Goal: Transaction & Acquisition: Purchase product/service

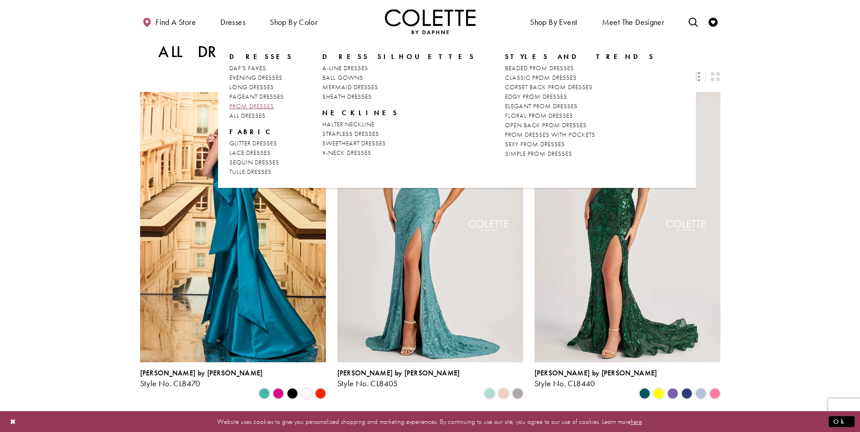
click at [243, 106] on span "PROM DRESSES" at bounding box center [251, 106] width 44 height 8
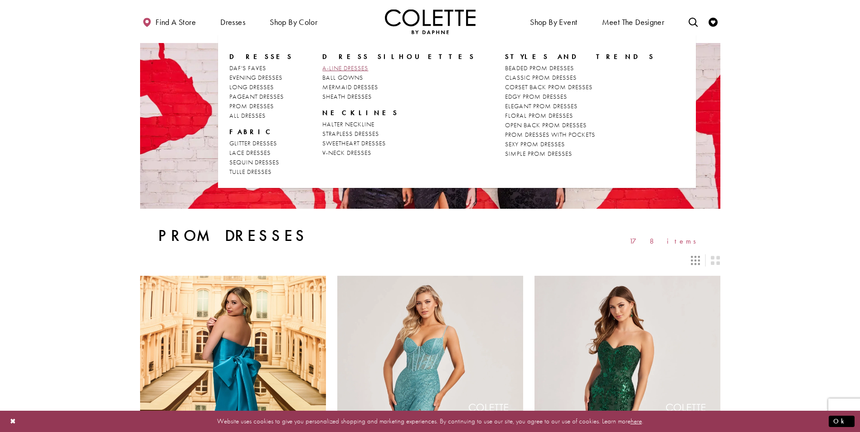
click at [329, 68] on span "A-LINE DRESSES" at bounding box center [345, 68] width 46 height 8
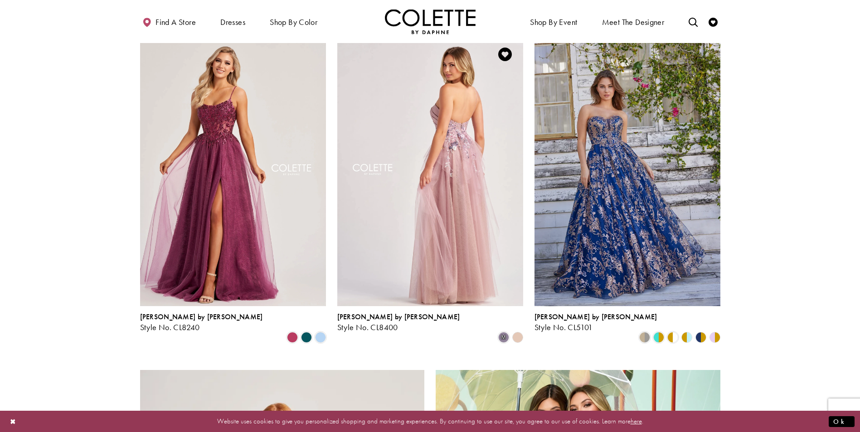
scroll to position [1042, 0]
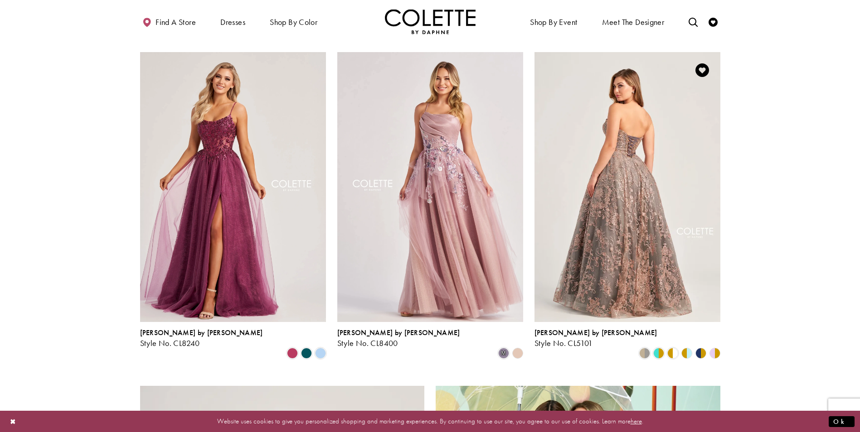
click at [597, 195] on img "Visit Colette by Daphne Style No. CL5101 Page" at bounding box center [627, 187] width 186 height 270
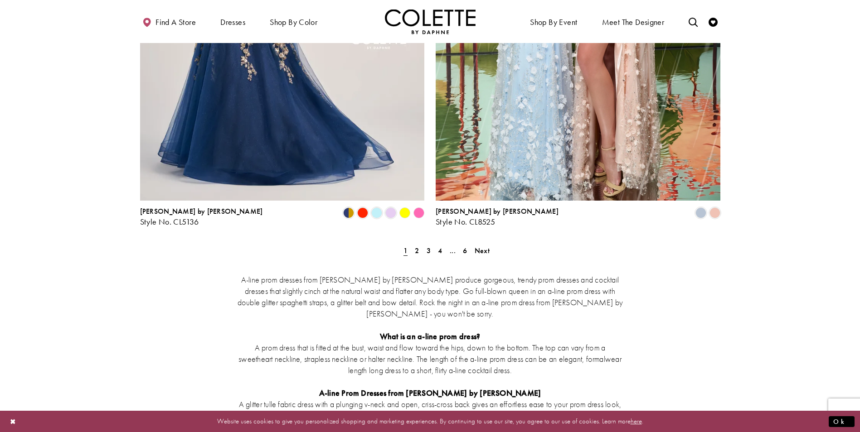
scroll to position [1677, 0]
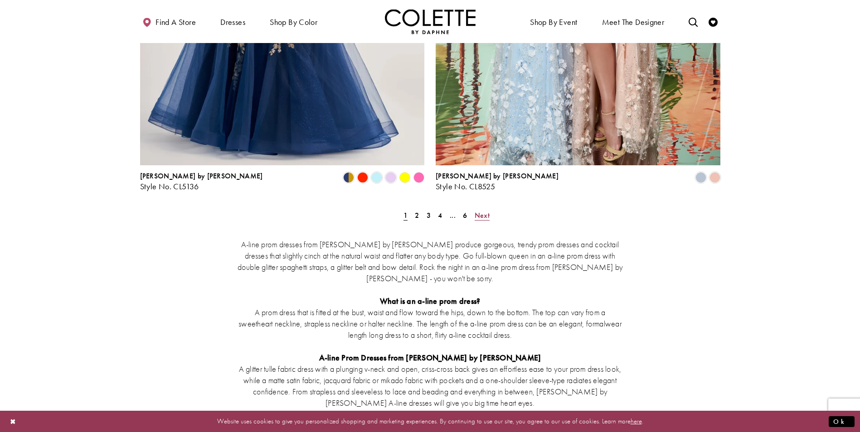
click at [480, 211] on span "Next" at bounding box center [482, 216] width 15 height 10
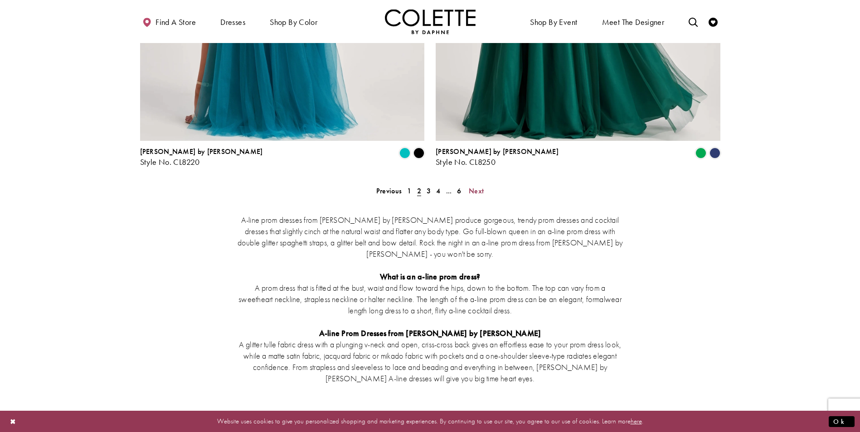
scroll to position [1726, 0]
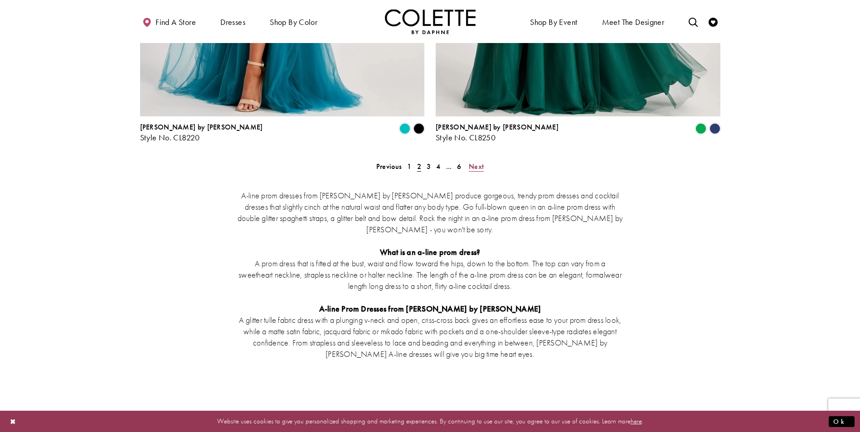
click at [475, 162] on span "Next" at bounding box center [476, 167] width 15 height 10
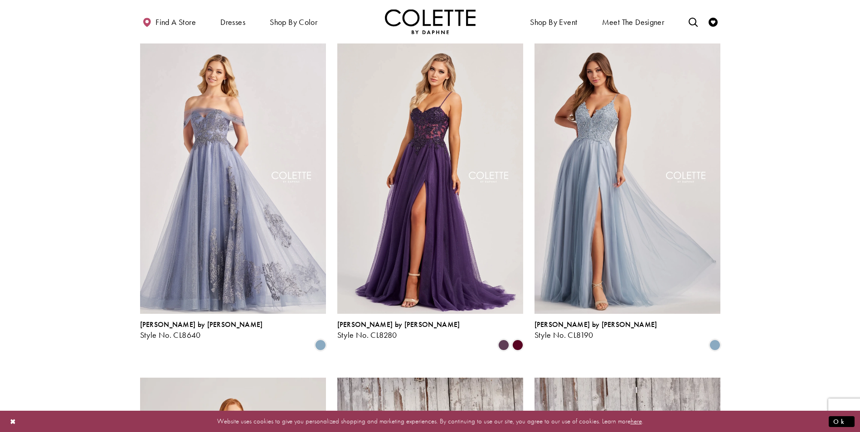
scroll to position [366, 0]
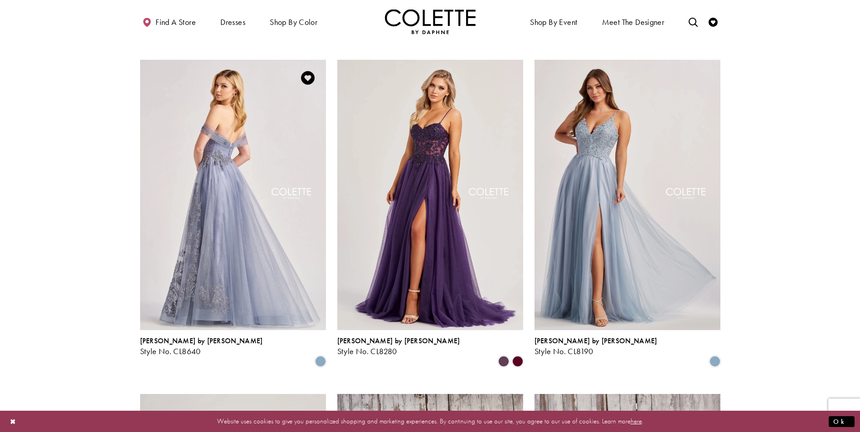
click at [226, 189] on img "Visit Colette by Daphne Style No. CL8640 Page" at bounding box center [233, 195] width 186 height 270
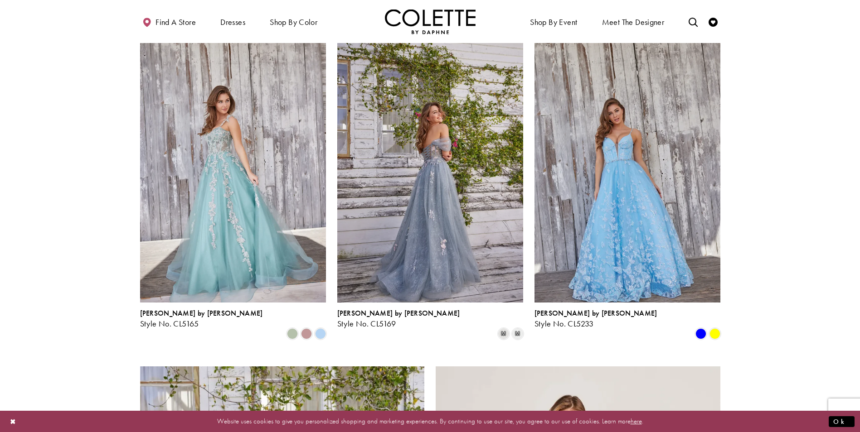
scroll to position [1046, 0]
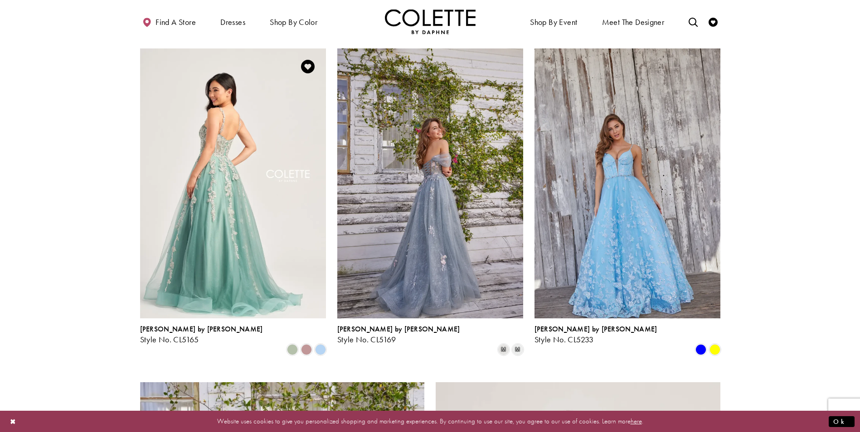
click at [253, 159] on img "Visit Colette by Daphne Style No. CL5165 Page" at bounding box center [233, 183] width 186 height 270
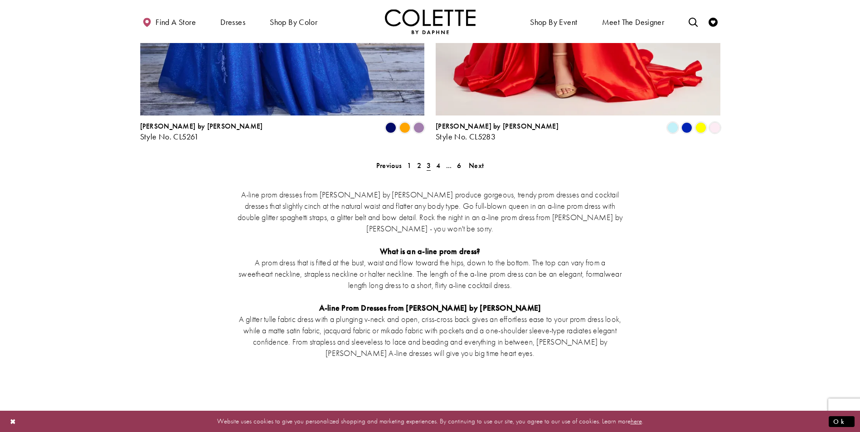
scroll to position [1681, 0]
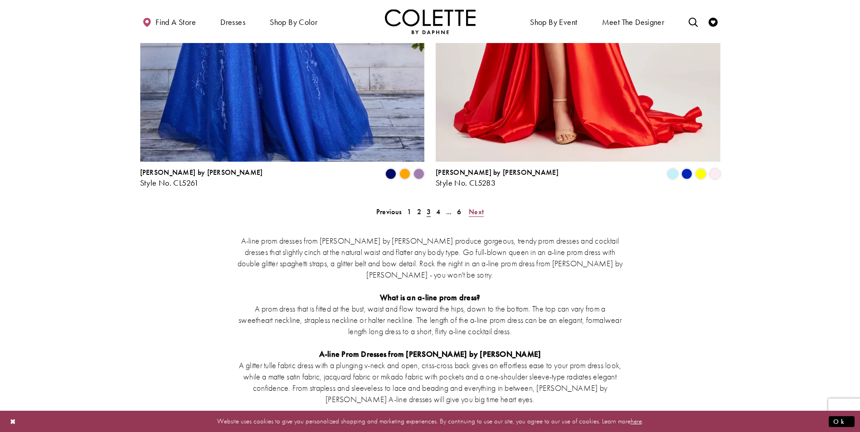
click at [475, 207] on span "Next" at bounding box center [476, 212] width 15 height 10
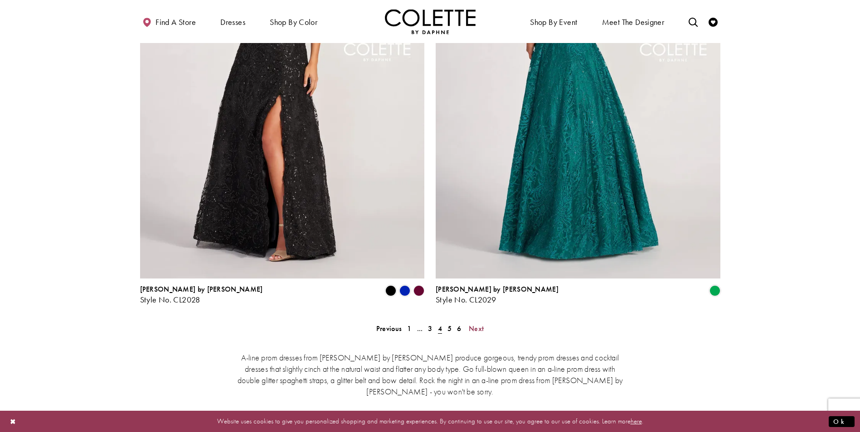
scroll to position [1590, 0]
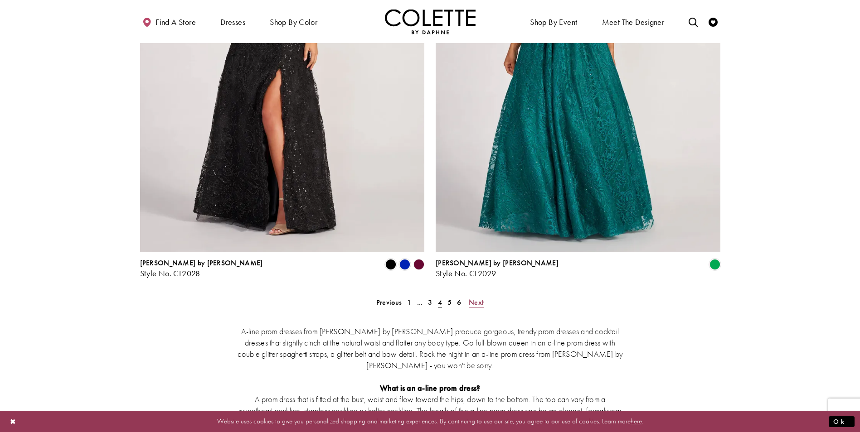
click at [475, 298] on span "Next" at bounding box center [476, 303] width 15 height 10
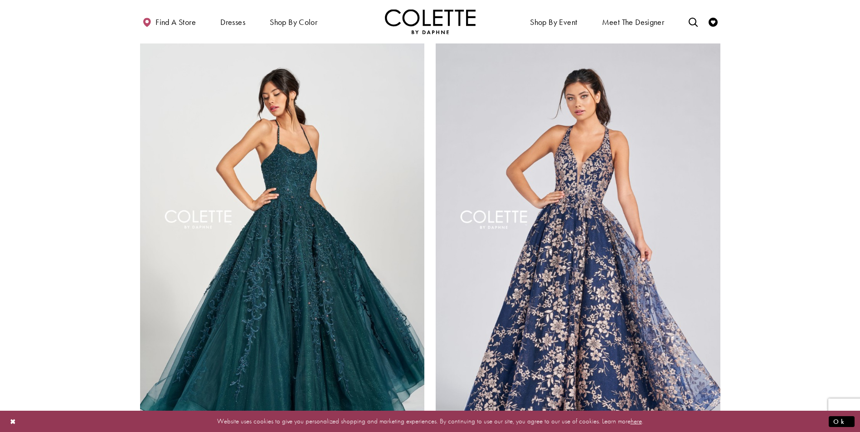
scroll to position [1409, 0]
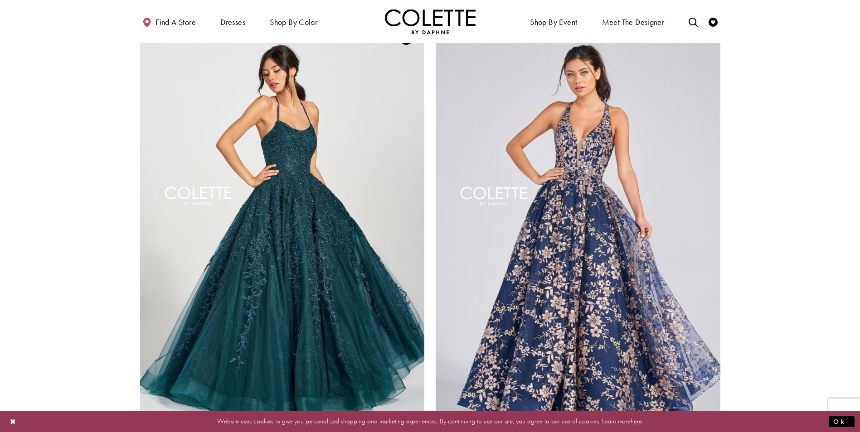
click at [281, 203] on img "Visit Colette by Daphne Style No. CL12221 Page" at bounding box center [282, 227] width 285 height 414
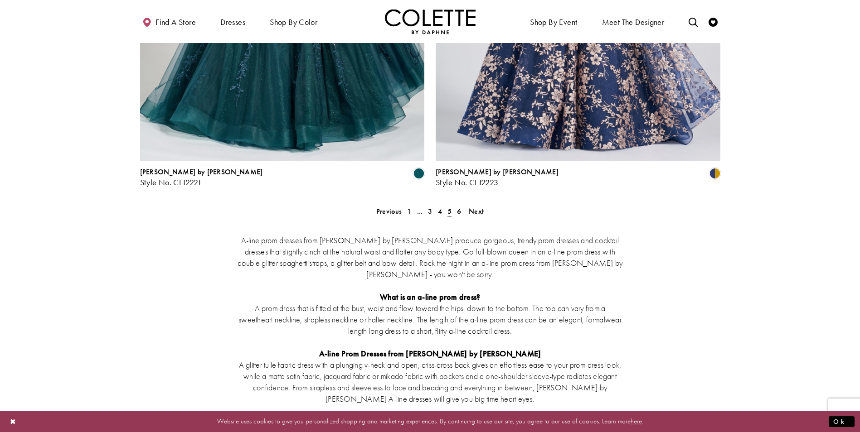
scroll to position [1681, 0]
click at [475, 207] on span "Next" at bounding box center [476, 212] width 15 height 10
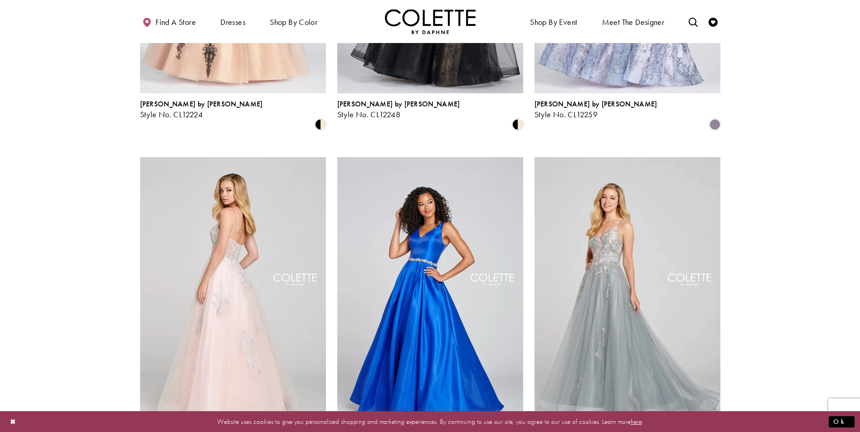
scroll to position [321, 0]
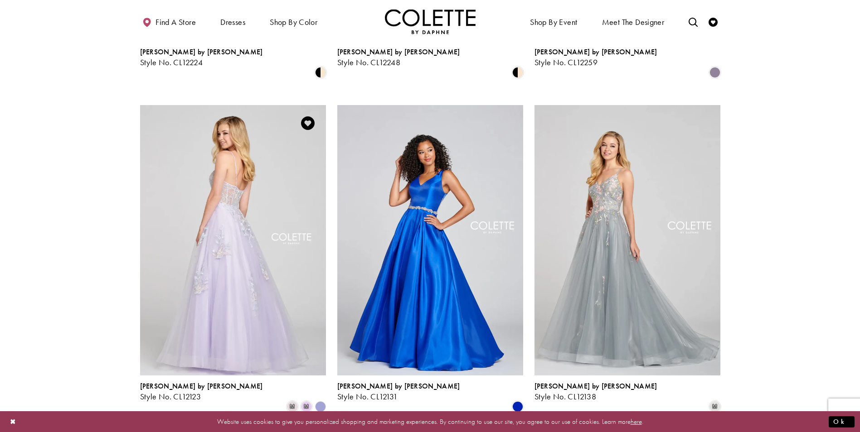
click at [266, 237] on img "Visit Colette by Daphne Style No. CL12123 Page" at bounding box center [233, 240] width 186 height 270
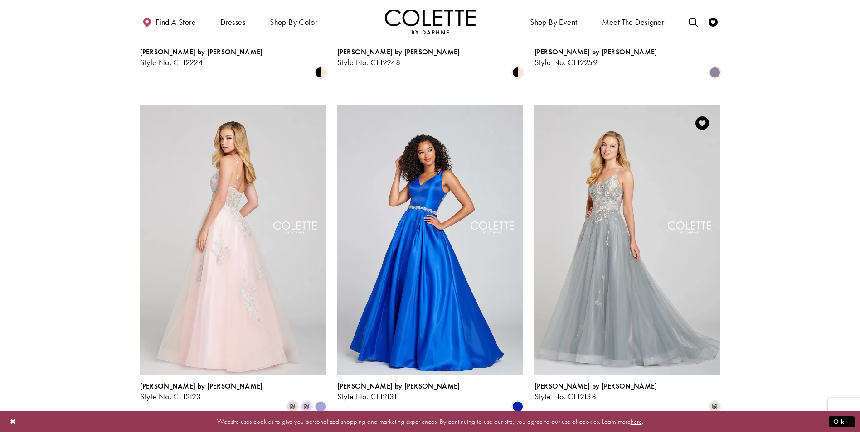
click at [610, 244] on img "Visit Colette by Daphne Style No. CL12138 Page" at bounding box center [627, 240] width 186 height 270
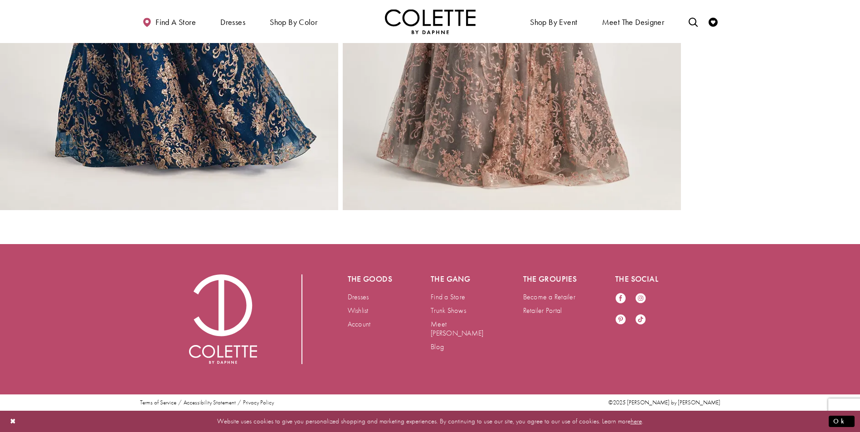
scroll to position [2992, 0]
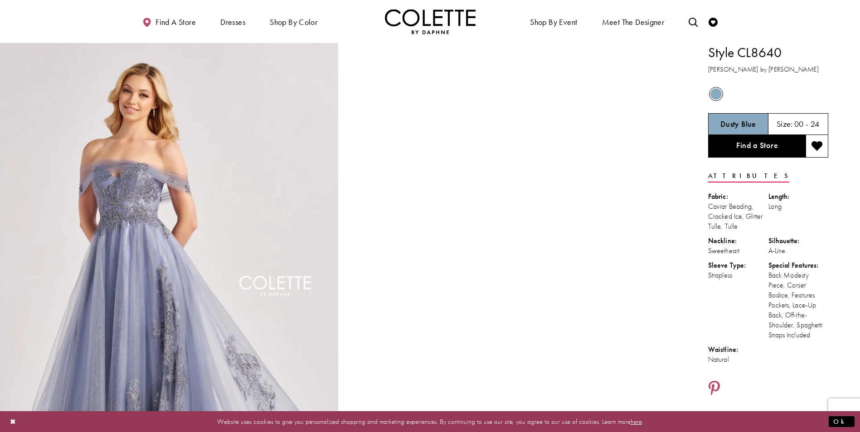
click at [534, 212] on video "Style CL8640 Colette by Daphne #1 autoplay loop mute video" at bounding box center [512, 127] width 338 height 169
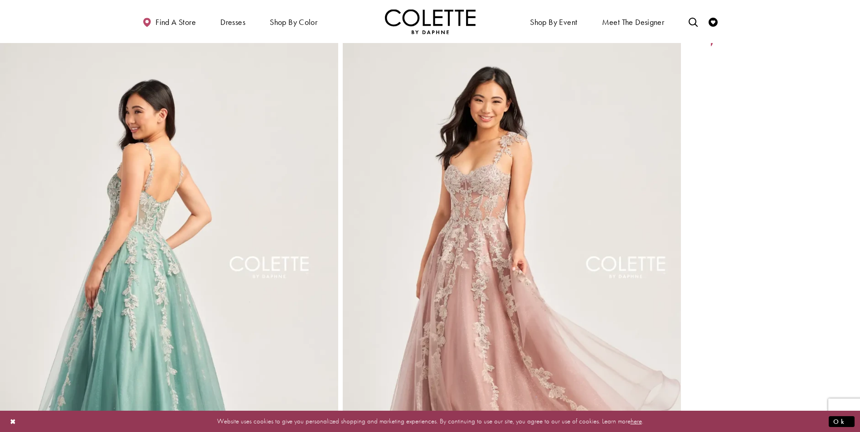
scroll to position [635, 0]
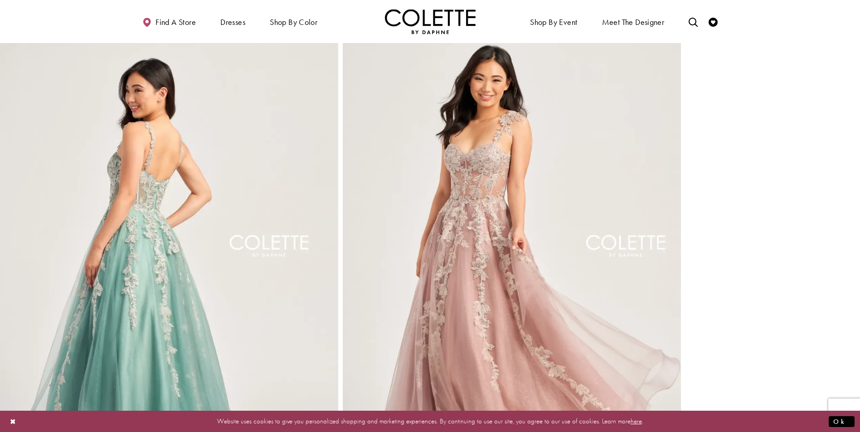
click at [165, 229] on img "Full size Style CL5165 Colette by Daphne #2 default Sage picture" at bounding box center [169, 267] width 338 height 507
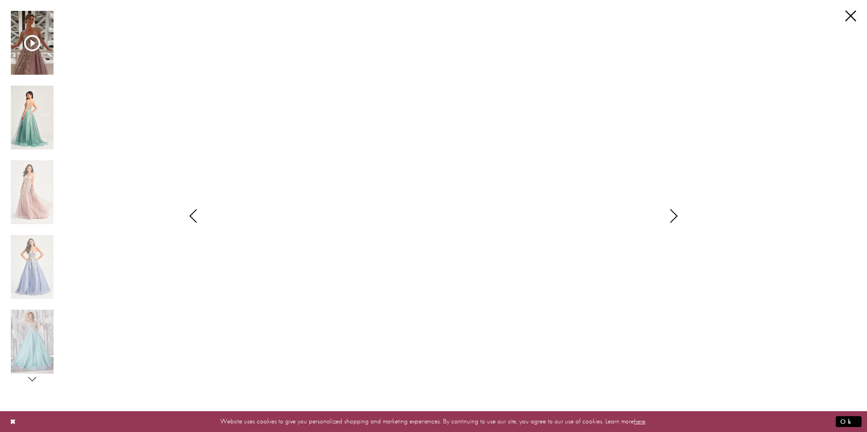
click at [28, 121] on img "Scroll List" at bounding box center [32, 118] width 43 height 64
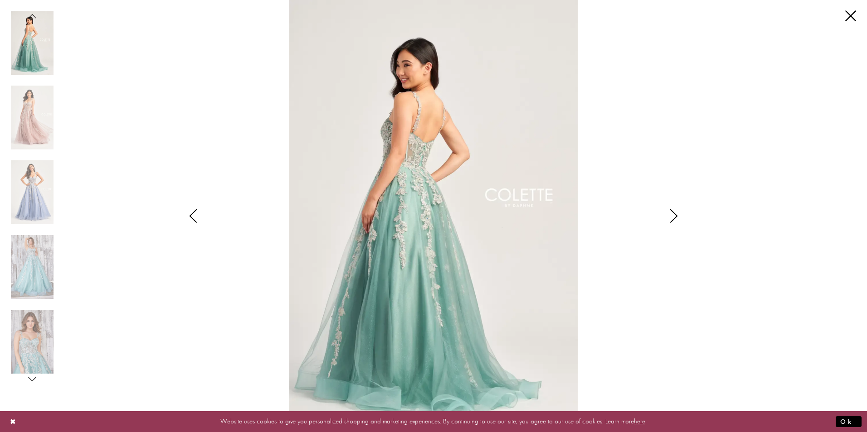
click at [446, 203] on img "Scroll List" at bounding box center [433, 216] width 458 height 432
click at [37, 260] on img "Scroll List" at bounding box center [32, 267] width 43 height 64
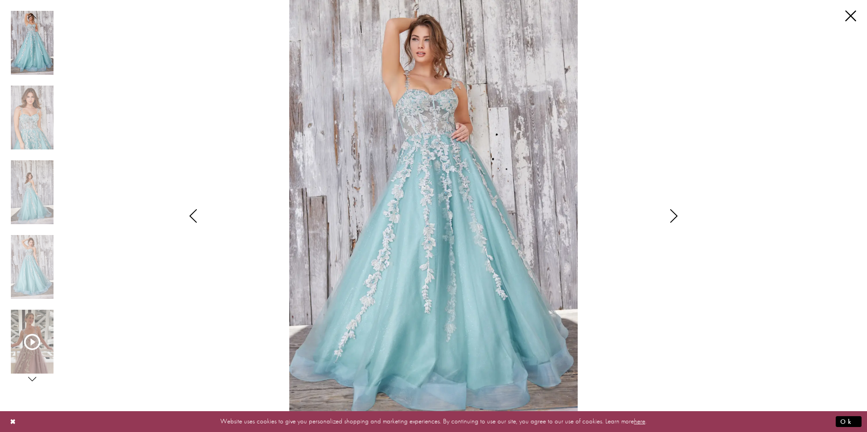
click at [674, 218] on icon "Style CL5165 Colette by Daphne Views dialog" at bounding box center [673, 216] width 23 height 14
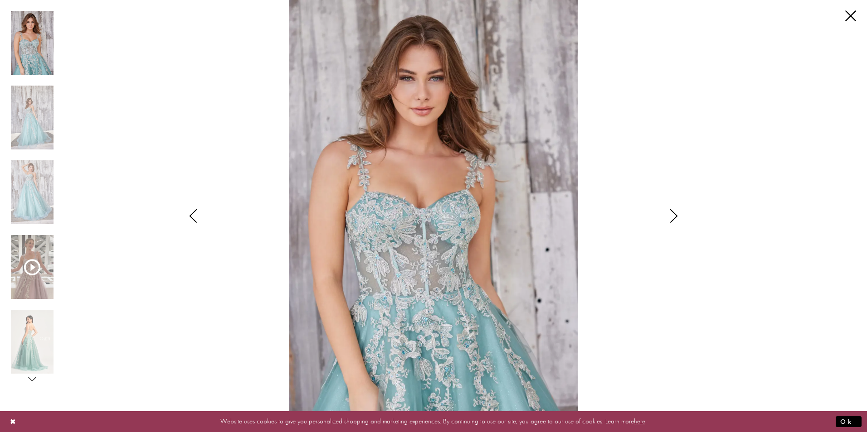
click at [674, 218] on icon "Style CL5165 Colette by Daphne Views dialog" at bounding box center [673, 216] width 23 height 14
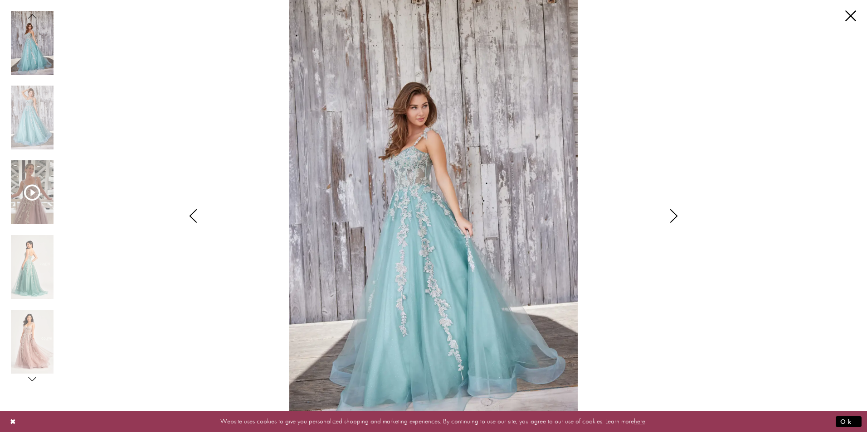
click at [674, 218] on icon "Style CL5165 Colette by Daphne Views dialog" at bounding box center [673, 216] width 23 height 14
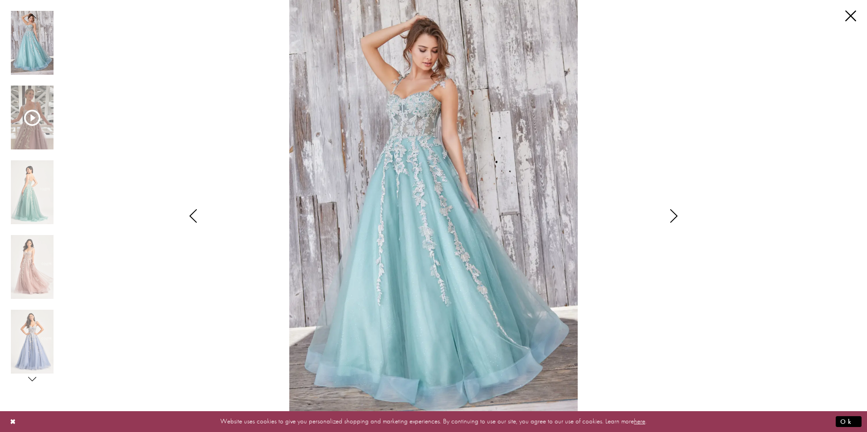
click at [674, 218] on icon "Style CL5165 Colette by Daphne Views dialog" at bounding box center [673, 216] width 23 height 14
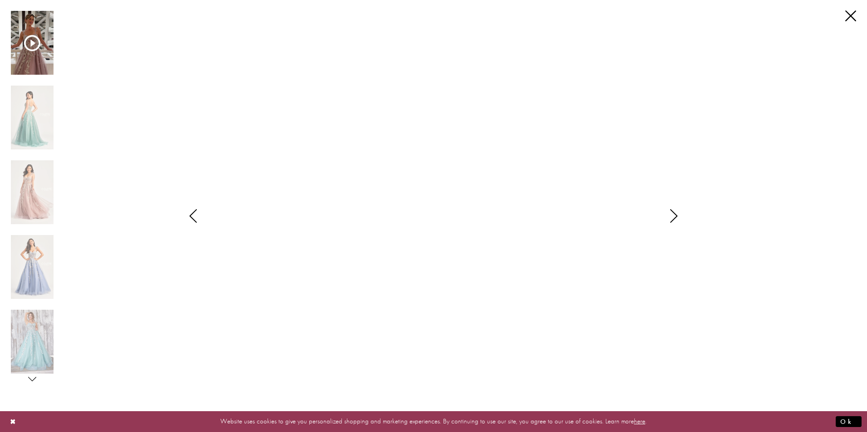
click at [674, 218] on icon "Style CL5165 Colette by Daphne Views dialog" at bounding box center [673, 216] width 23 height 14
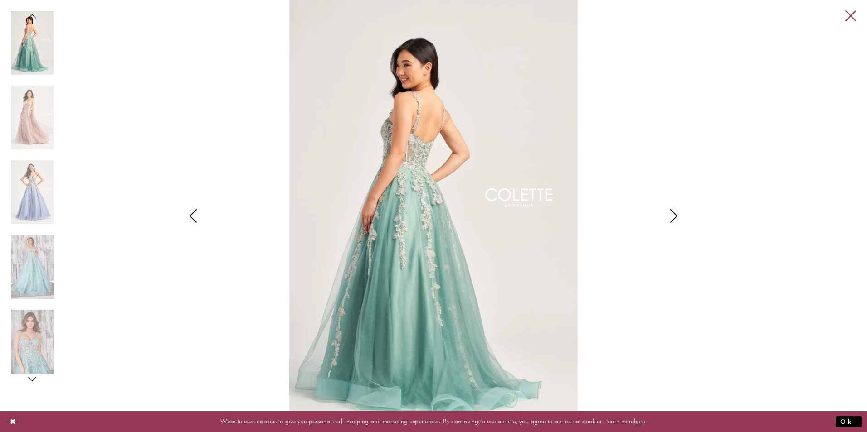
click at [850, 15] on link "Close" at bounding box center [850, 16] width 11 height 11
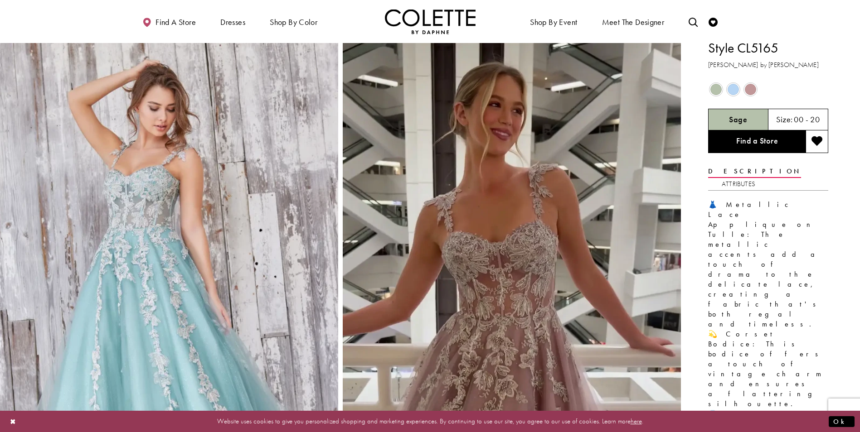
scroll to position [0, 0]
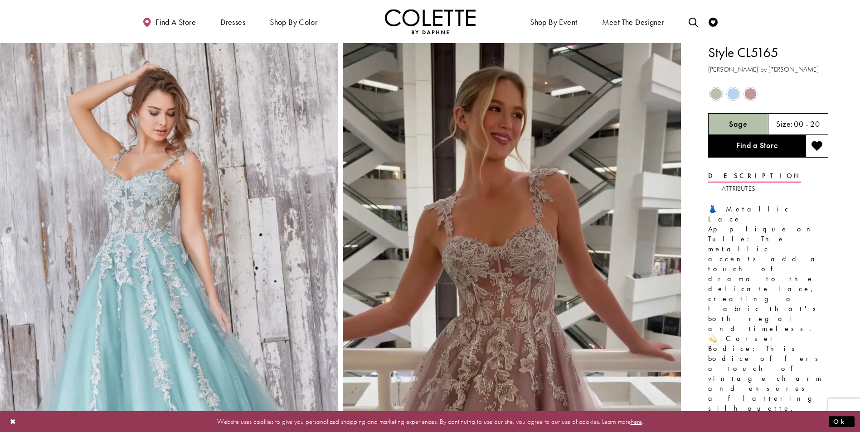
click at [734, 94] on span "Product color controls state depends on size chosen" at bounding box center [732, 93] width 11 height 11
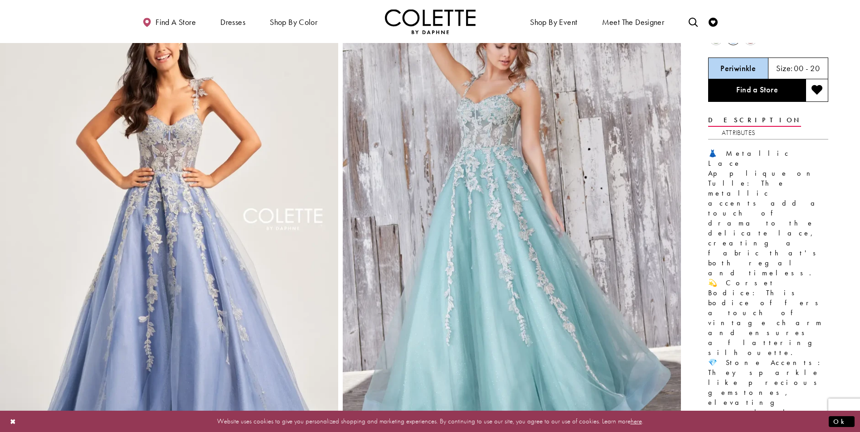
scroll to position [45, 0]
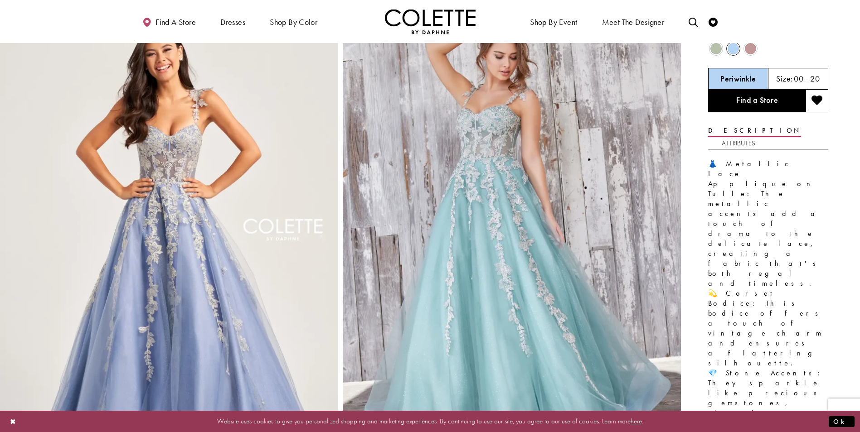
click at [751, 49] on span "Product color controls state depends on size chosen" at bounding box center [750, 48] width 11 height 11
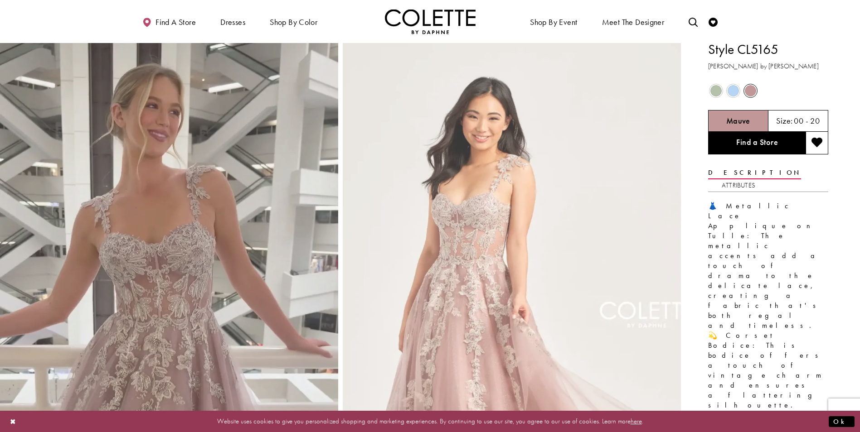
scroll to position [0, 0]
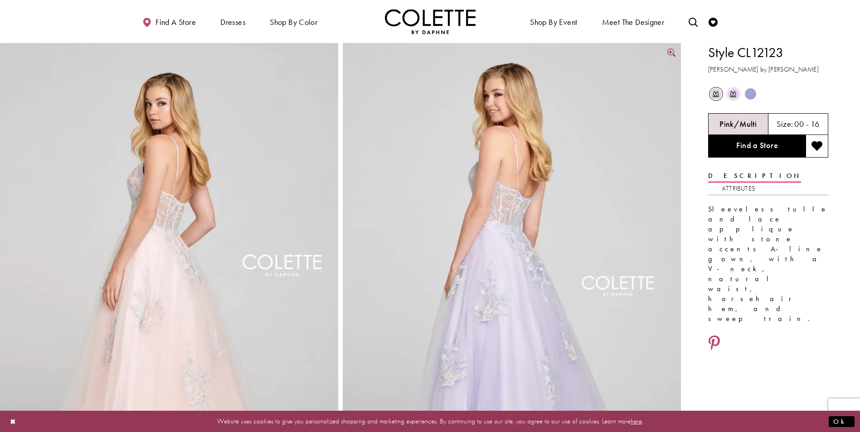
click at [507, 207] on img "Full size Style CL12123 Colette by Daphne #1 Lilac/Multi picture" at bounding box center [512, 296] width 338 height 507
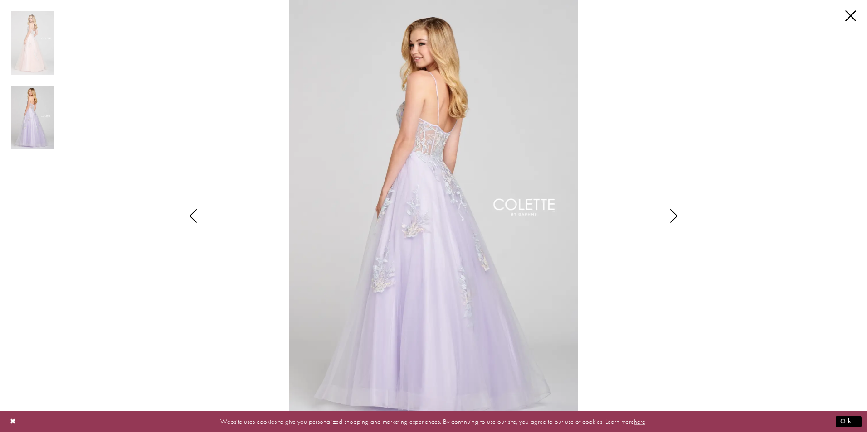
click at [676, 215] on icon "Style CL12123 Colette by Daphne Views dialog" at bounding box center [673, 216] width 23 height 14
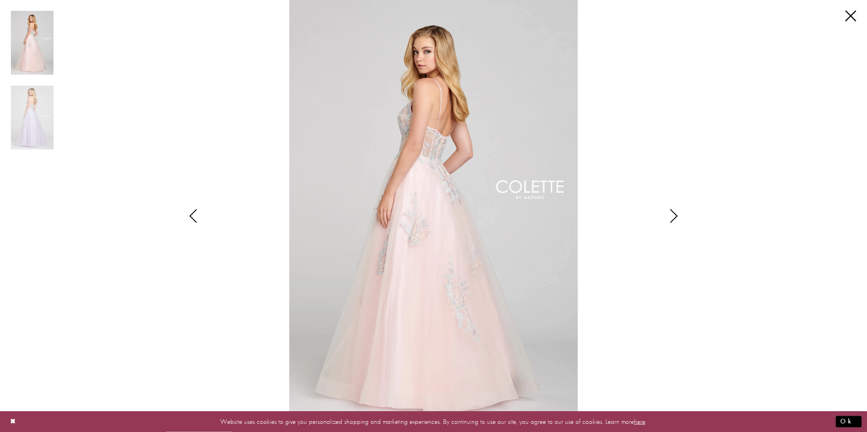
click at [676, 215] on icon "Style CL12123 Colette by Daphne Views dialog" at bounding box center [673, 216] width 23 height 14
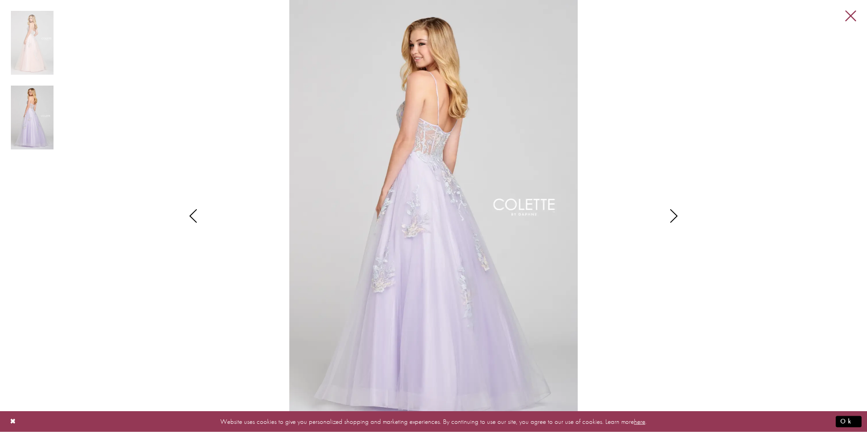
click at [851, 15] on link "Close" at bounding box center [850, 16] width 11 height 11
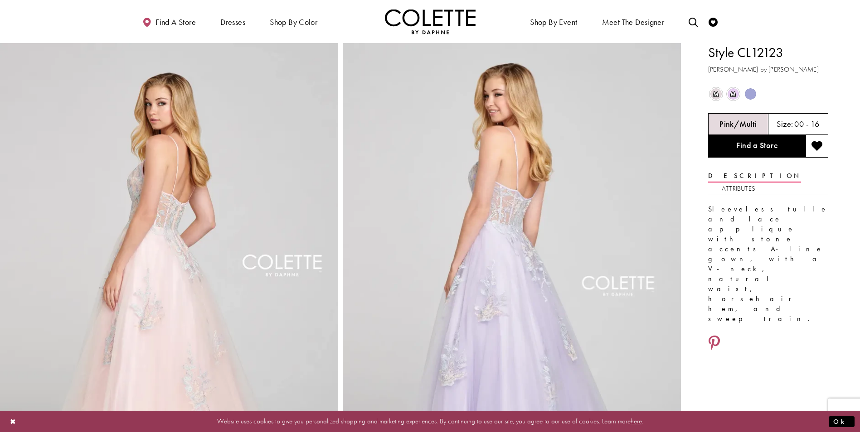
click at [749, 92] on span "Product color controls state depends on size chosen" at bounding box center [750, 93] width 11 height 11
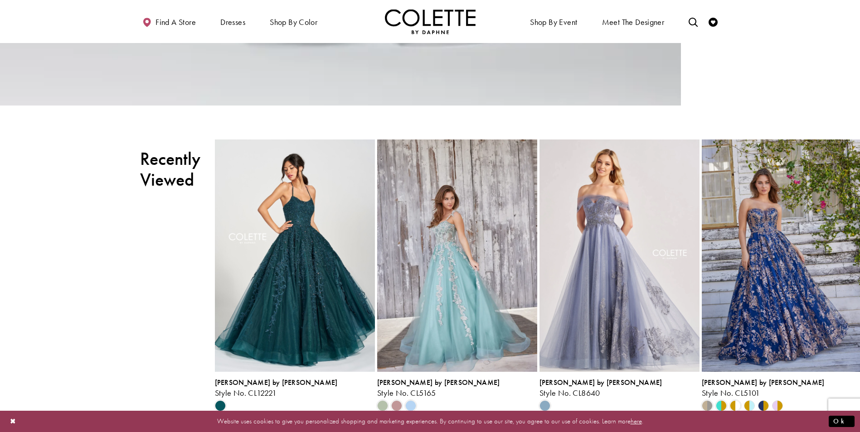
scroll to position [1042, 0]
